Goal: Navigation & Orientation: Find specific page/section

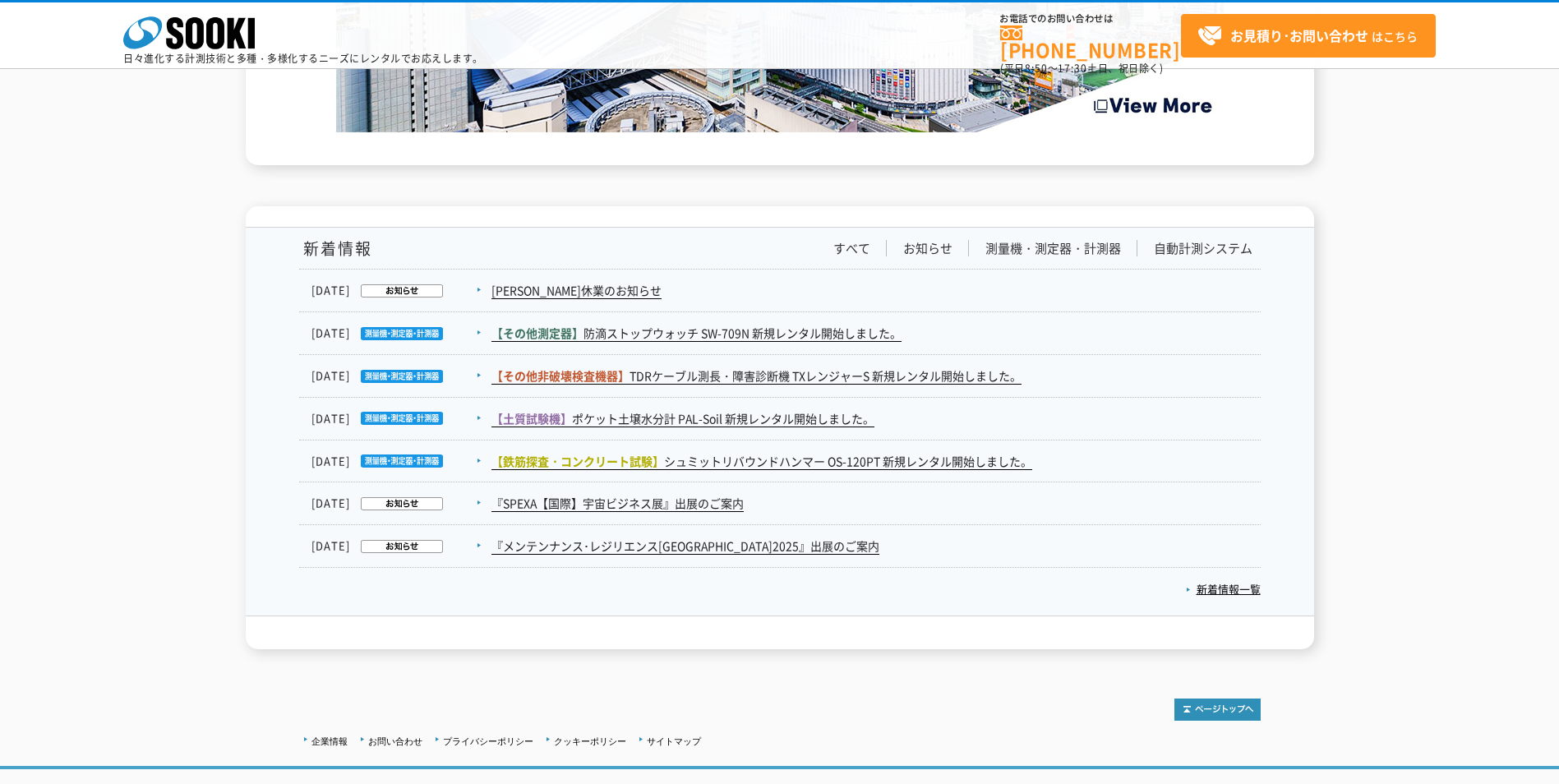
scroll to position [2580, 0]
click at [323, 737] on link "企業情報" at bounding box center [329, 741] width 36 height 10
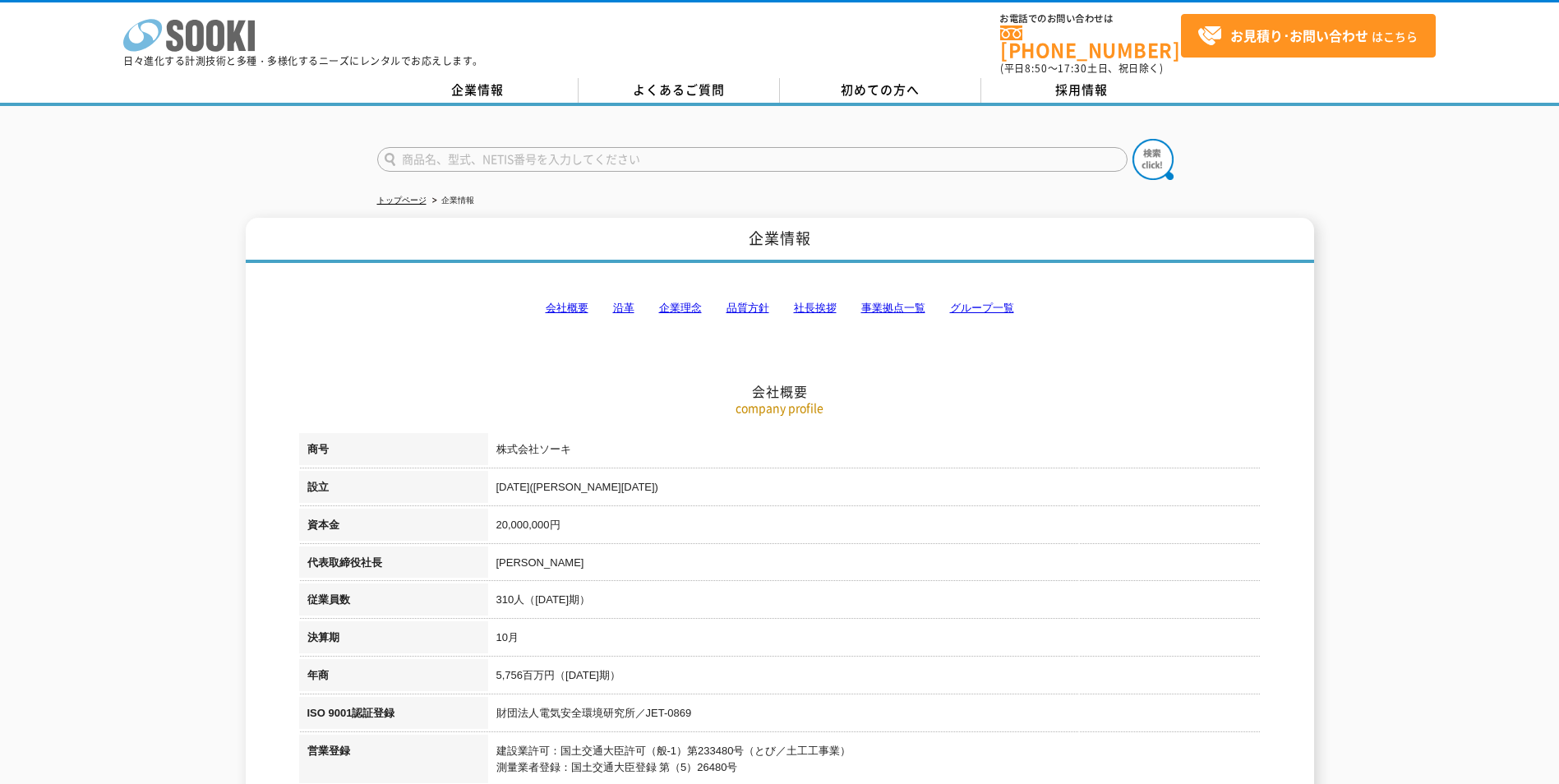
click at [151, 21] on icon at bounding box center [143, 35] width 39 height 32
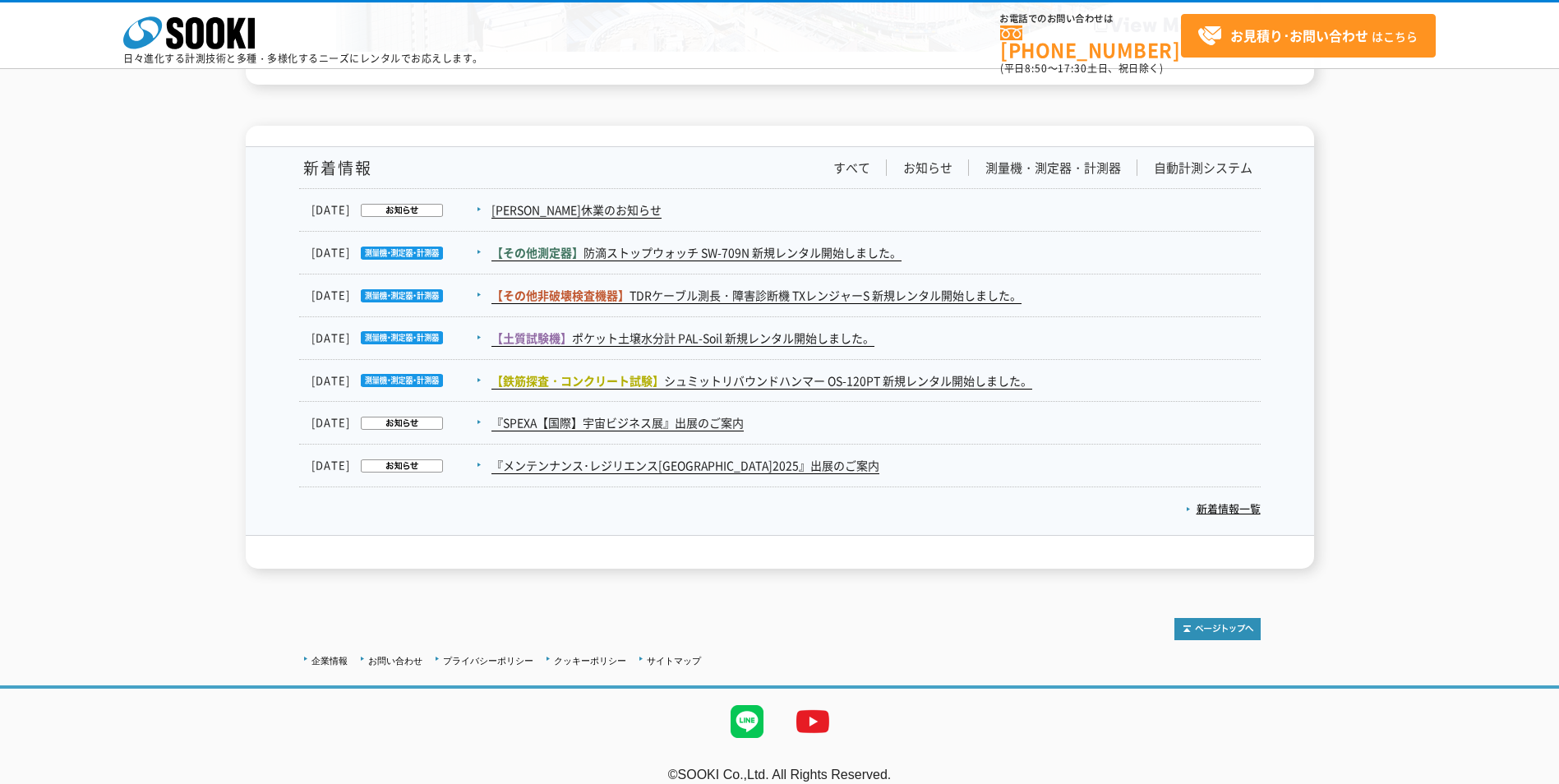
scroll to position [2662, 0]
click at [319, 655] on link "企業情報" at bounding box center [329, 659] width 36 height 10
